Goal: Find specific page/section: Find specific page/section

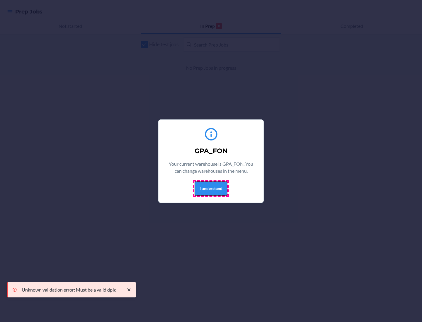
click at [210, 188] on button "I understand" at bounding box center [210, 188] width 33 height 14
